Goal: Find specific page/section: Find specific page/section

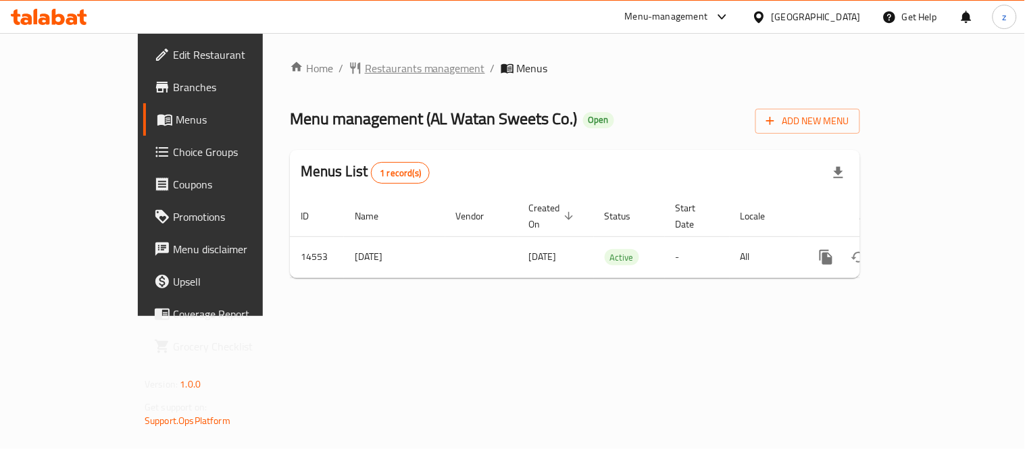
click at [365, 61] on span "Restaurants management" at bounding box center [425, 68] width 120 height 16
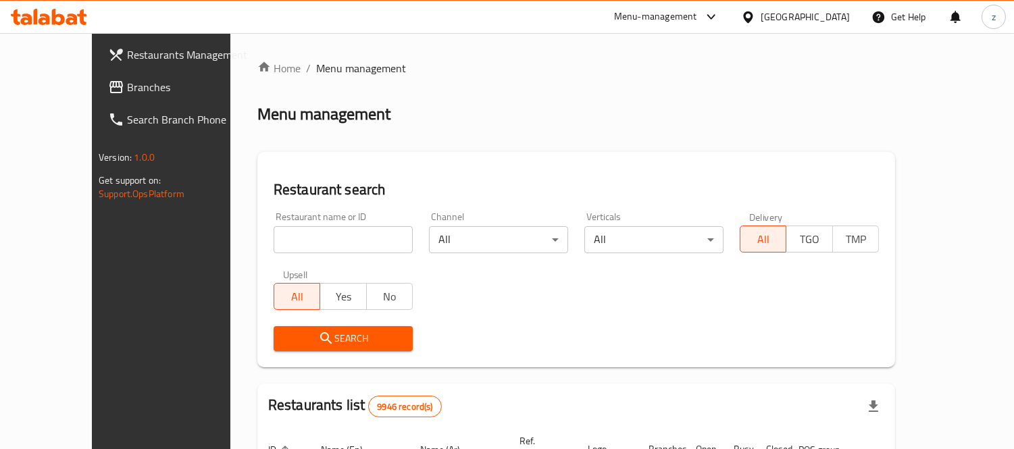
click at [280, 238] on input "search" at bounding box center [343, 239] width 139 height 27
paste input "8818"
type input "8818"
click at [305, 339] on span "Search" at bounding box center [343, 338] width 118 height 17
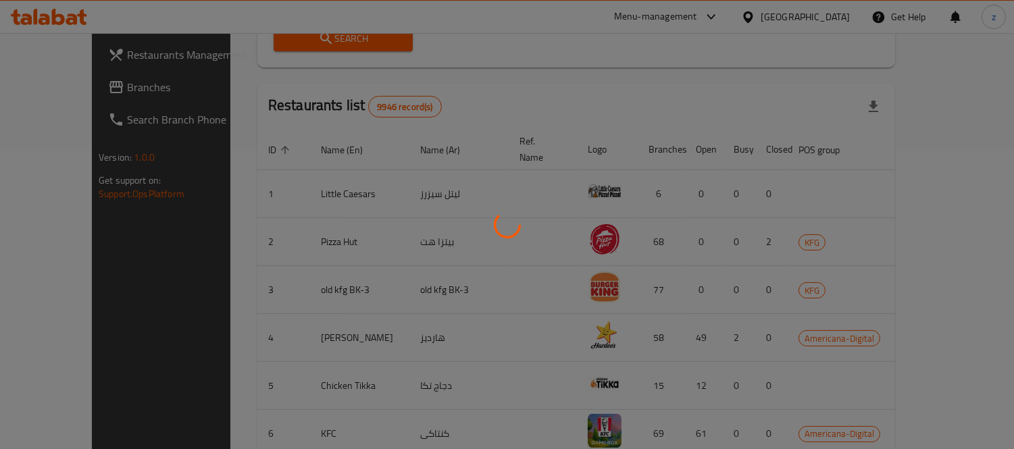
scroll to position [126, 0]
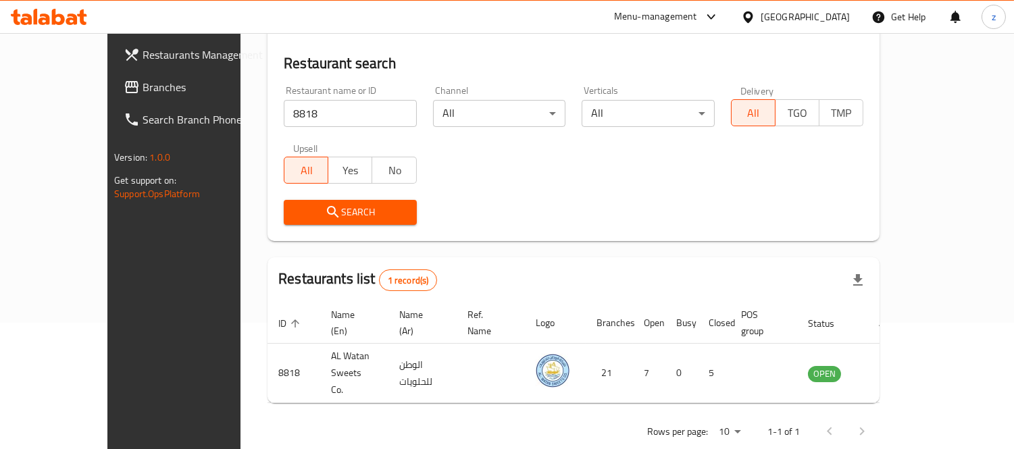
click at [143, 86] on span "Branches" at bounding box center [205, 87] width 124 height 16
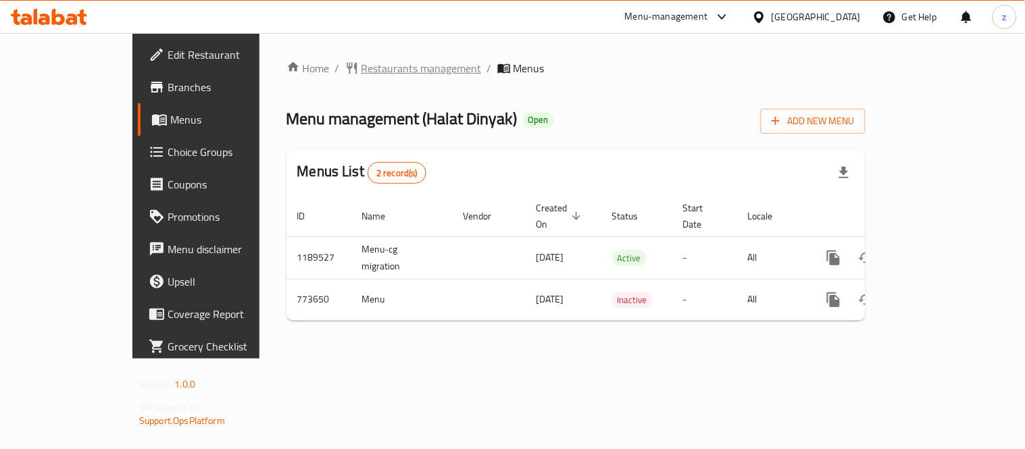
click at [361, 68] on span "Restaurants management" at bounding box center [421, 68] width 120 height 16
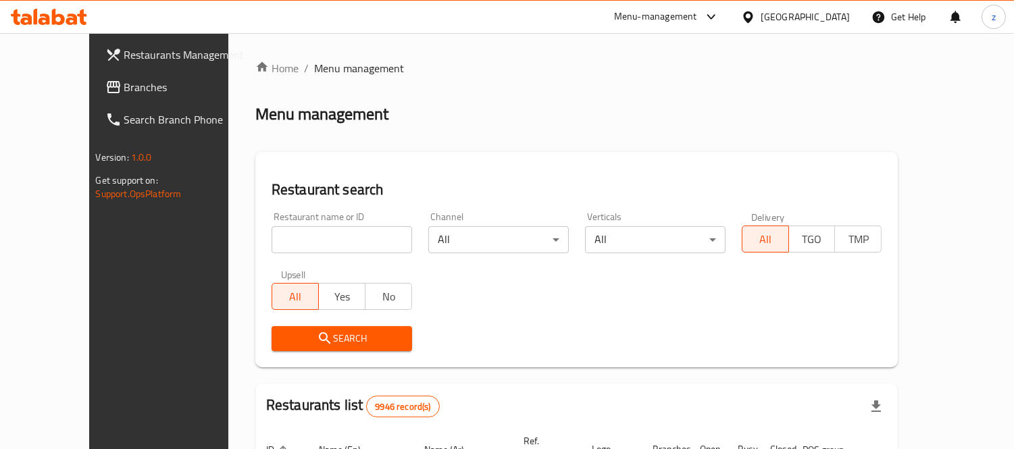
click at [280, 242] on input "search" at bounding box center [342, 239] width 141 height 27
paste input "651909"
type input "651909"
click at [305, 333] on span "Search" at bounding box center [341, 338] width 119 height 17
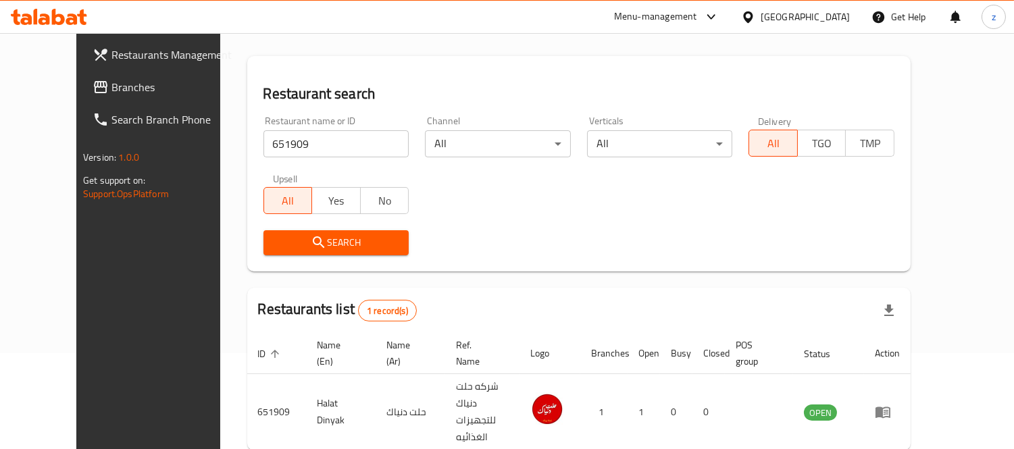
scroll to position [142, 0]
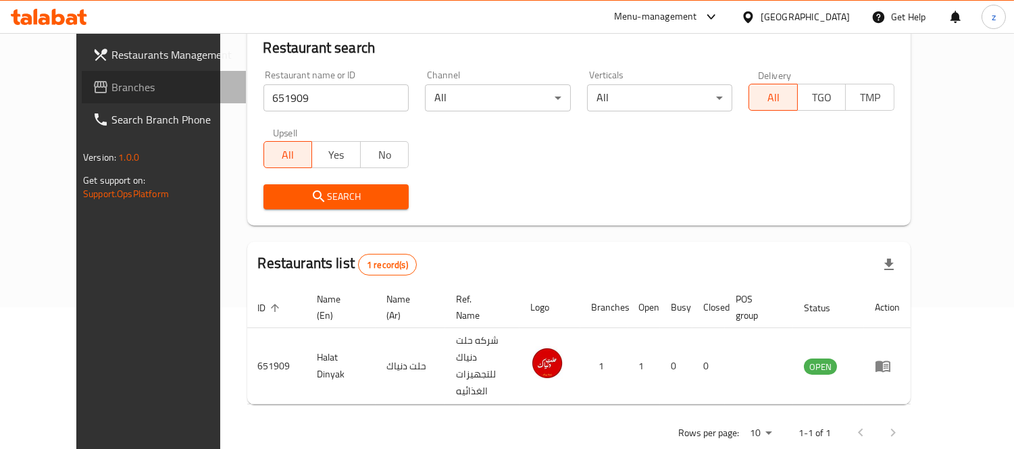
click at [82, 99] on link "Branches" at bounding box center [164, 87] width 164 height 32
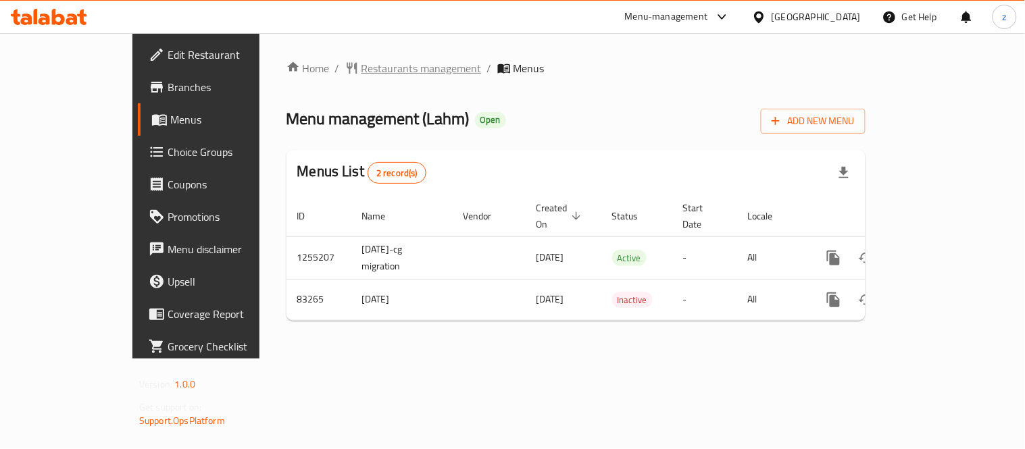
click at [361, 71] on span "Restaurants management" at bounding box center [421, 68] width 120 height 16
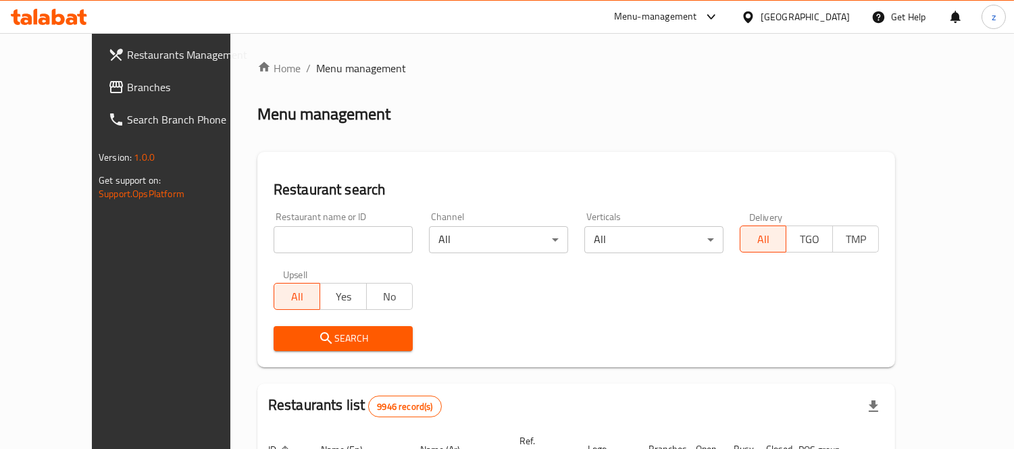
click at [291, 231] on input "search" at bounding box center [343, 239] width 139 height 27
paste input "600694"
type input "600694"
click at [299, 336] on span "Search" at bounding box center [343, 338] width 118 height 17
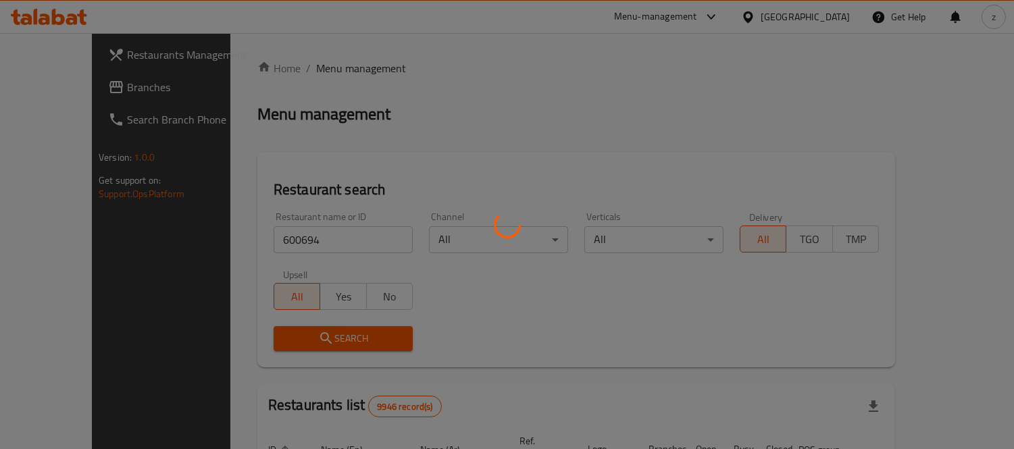
scroll to position [126, 0]
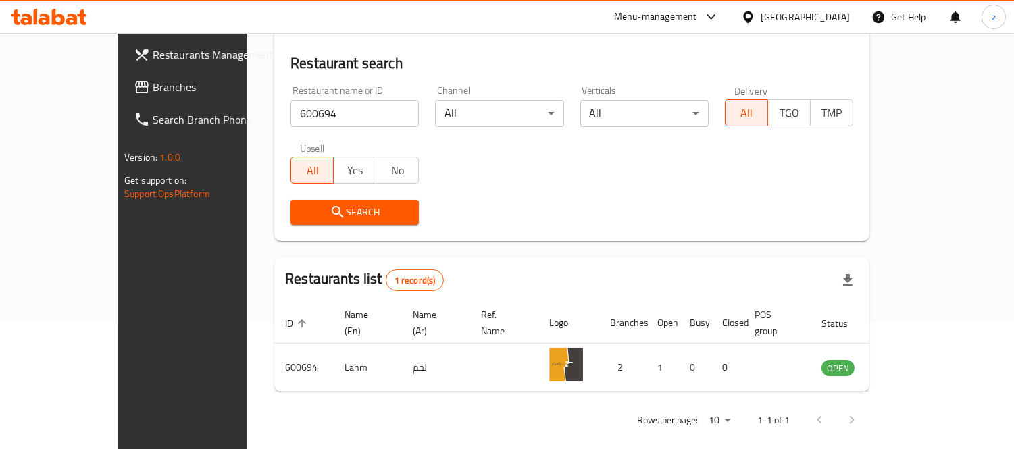
click at [153, 82] on span "Branches" at bounding box center [215, 87] width 124 height 16
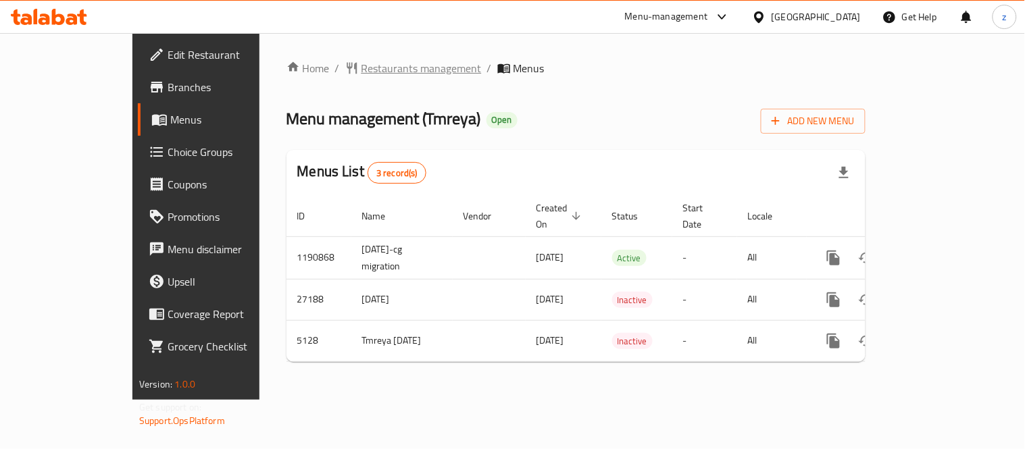
click at [361, 68] on span "Restaurants management" at bounding box center [421, 68] width 120 height 16
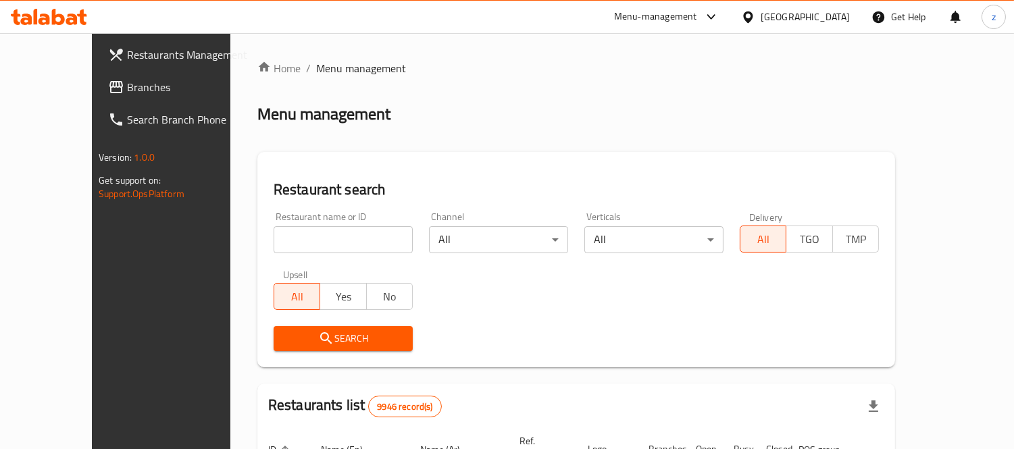
click at [299, 240] on input "search" at bounding box center [343, 239] width 139 height 27
paste input "3373"
type input "3373"
click at [307, 343] on span "Search" at bounding box center [343, 338] width 118 height 17
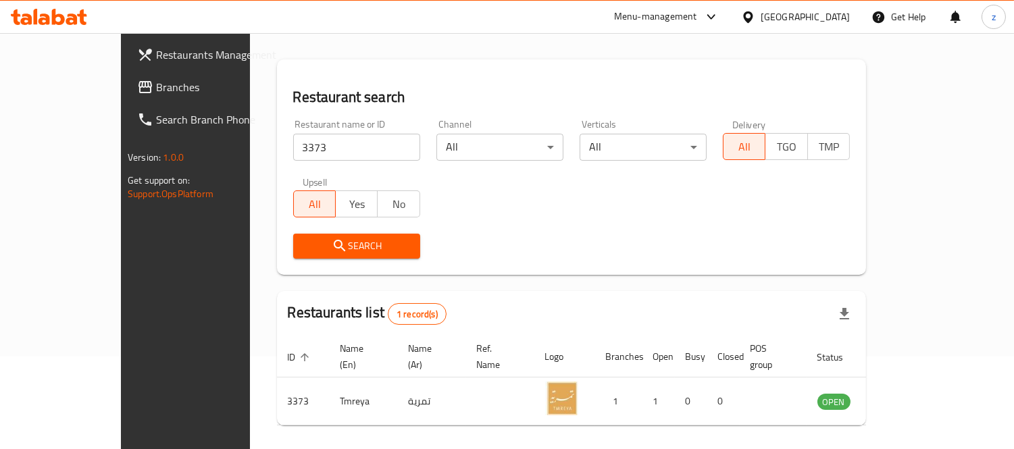
scroll to position [126, 0]
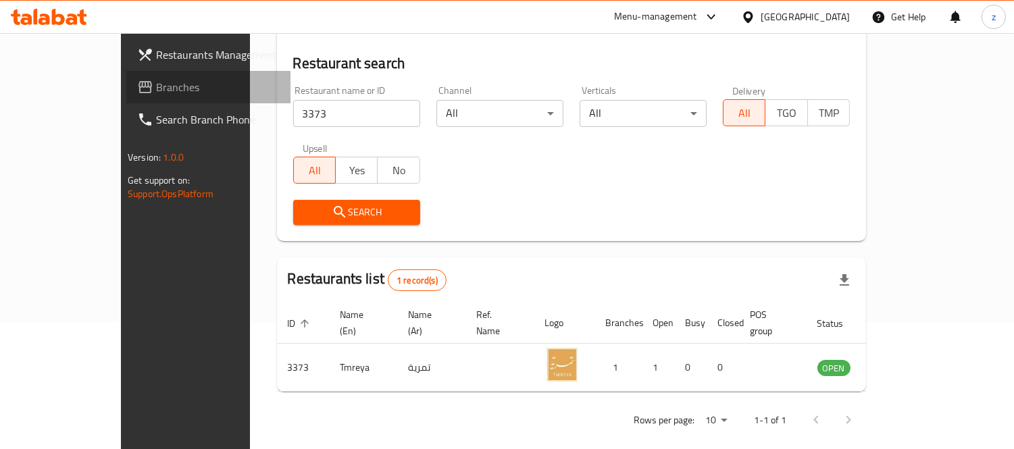
click at [156, 80] on span "Branches" at bounding box center [218, 87] width 124 height 16
